Goal: Information Seeking & Learning: Learn about a topic

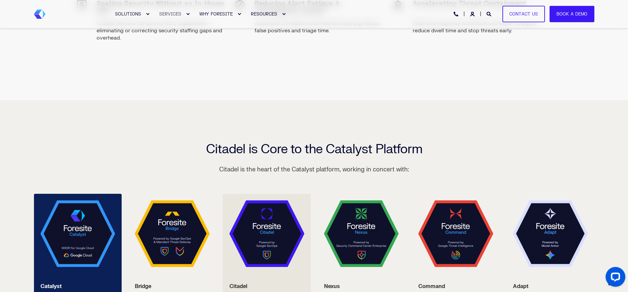
scroll to position [1131, 0]
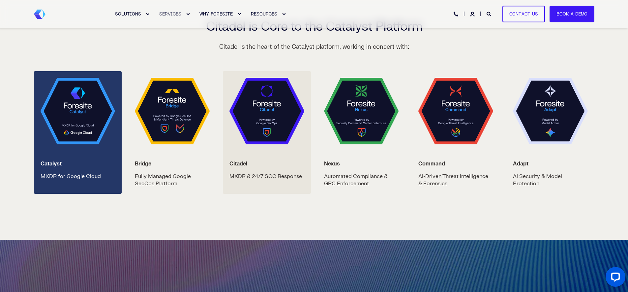
click at [95, 136] on img at bounding box center [78, 111] width 75 height 67
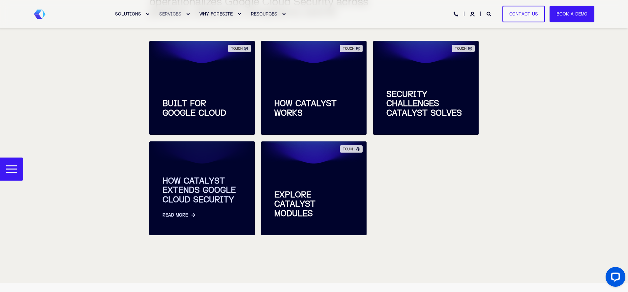
scroll to position [295, 0]
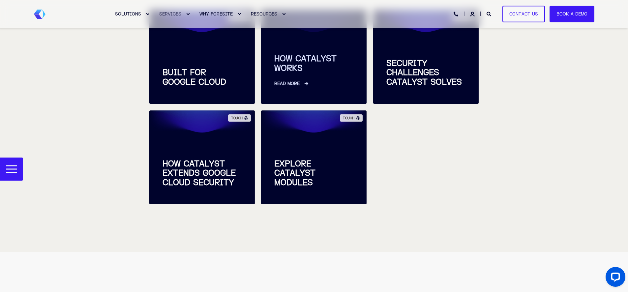
click at [307, 84] on icon at bounding box center [306, 84] width 4 height 4
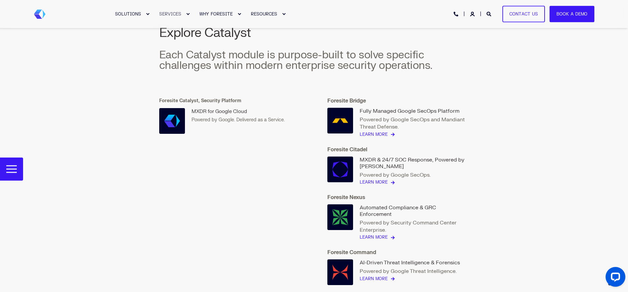
scroll to position [1403, 0]
